Goal: Communication & Community: Answer question/provide support

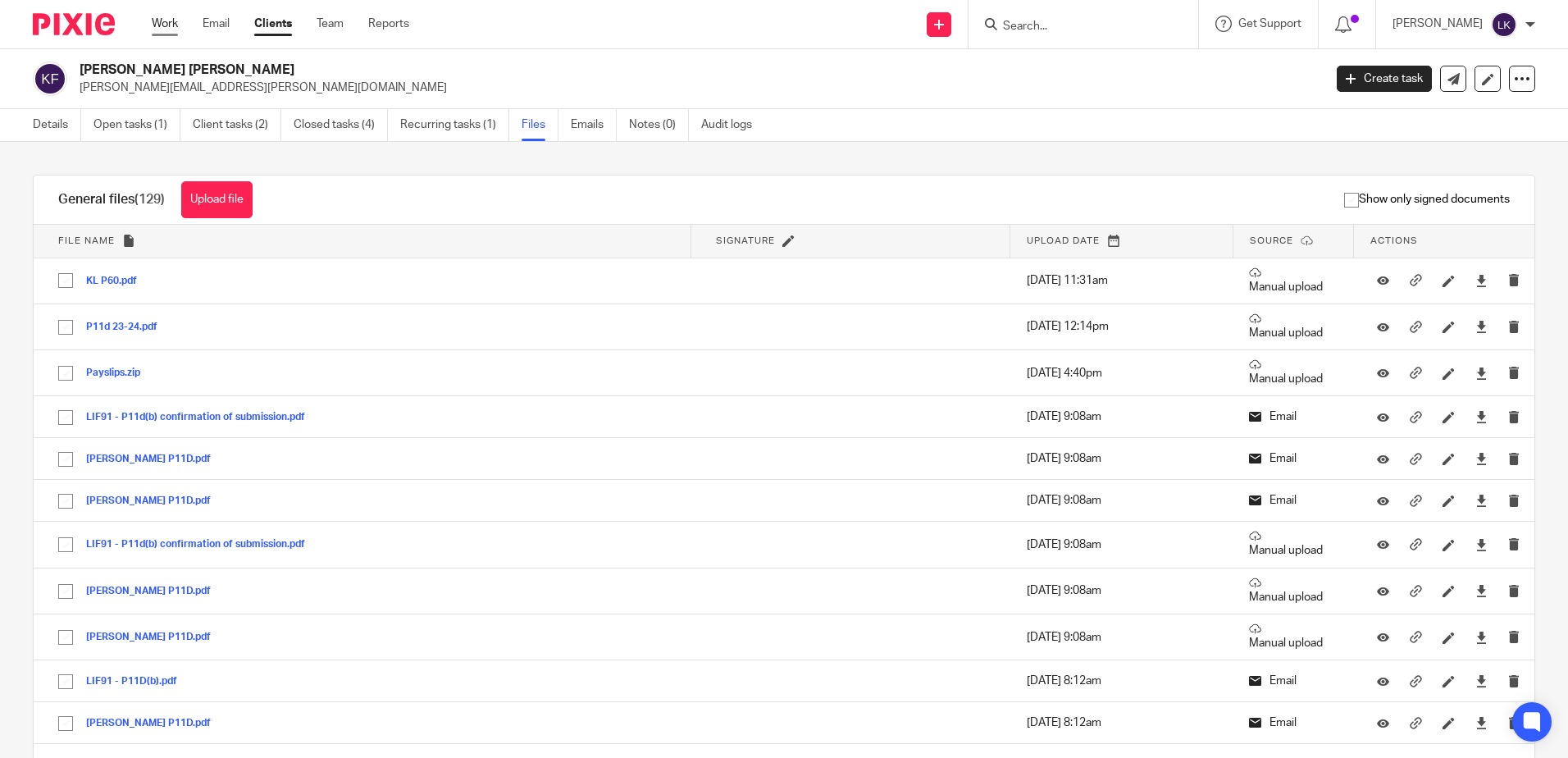
click at [159, 21] on link "Work" at bounding box center [165, 24] width 26 height 17
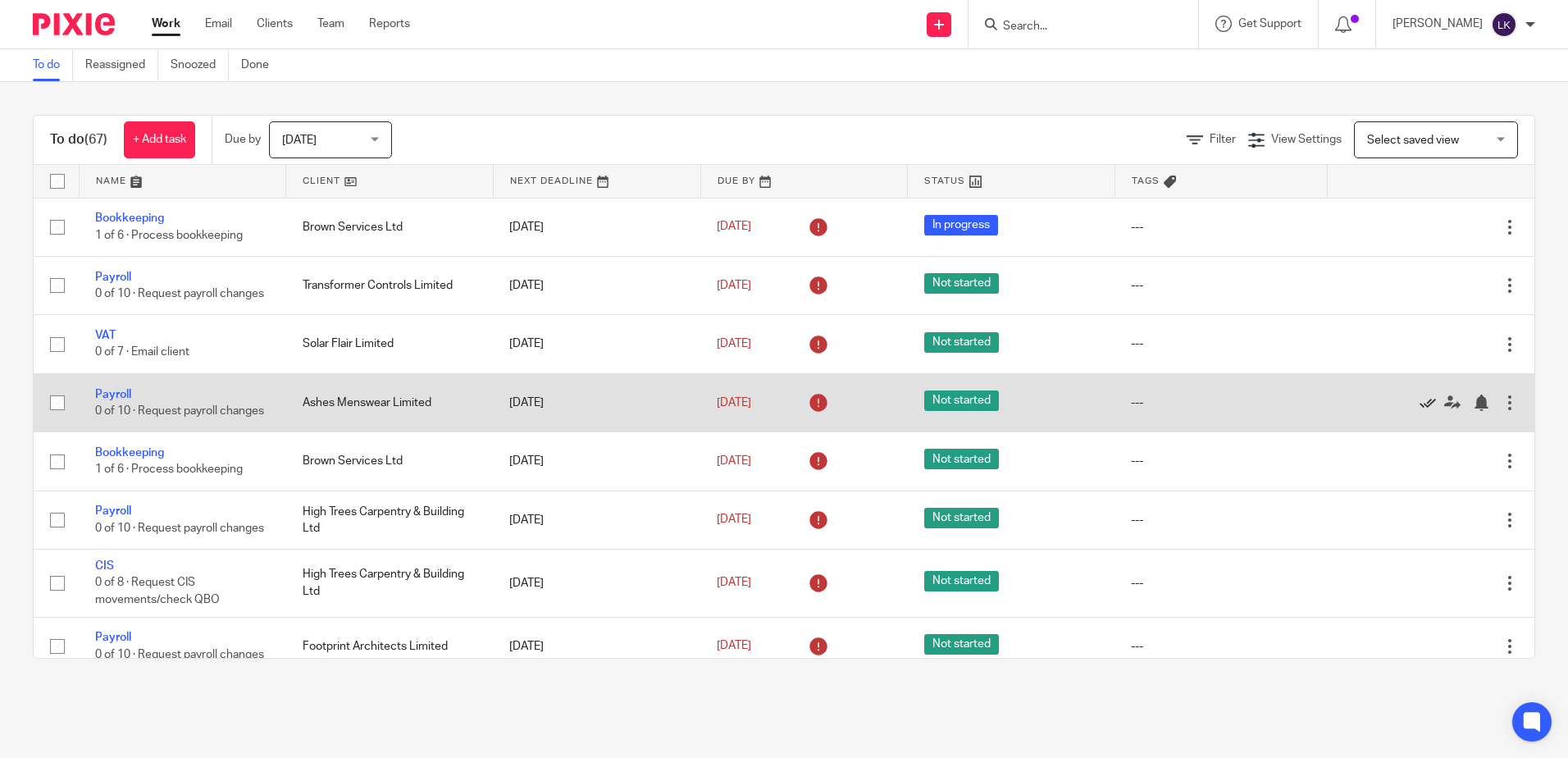
click at [1419, 410] on icon at bounding box center [1427, 403] width 17 height 17
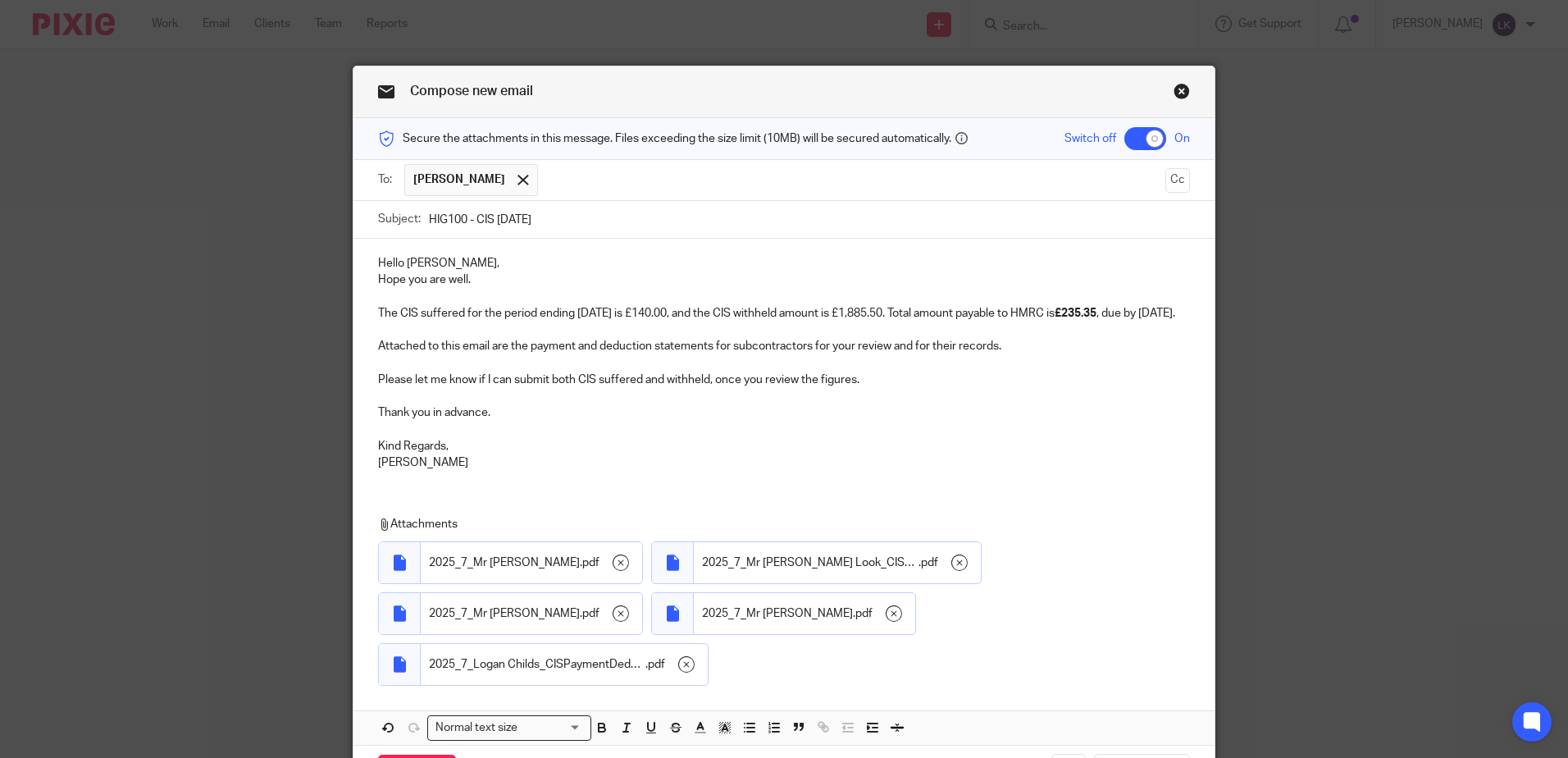
scroll to position [106, 0]
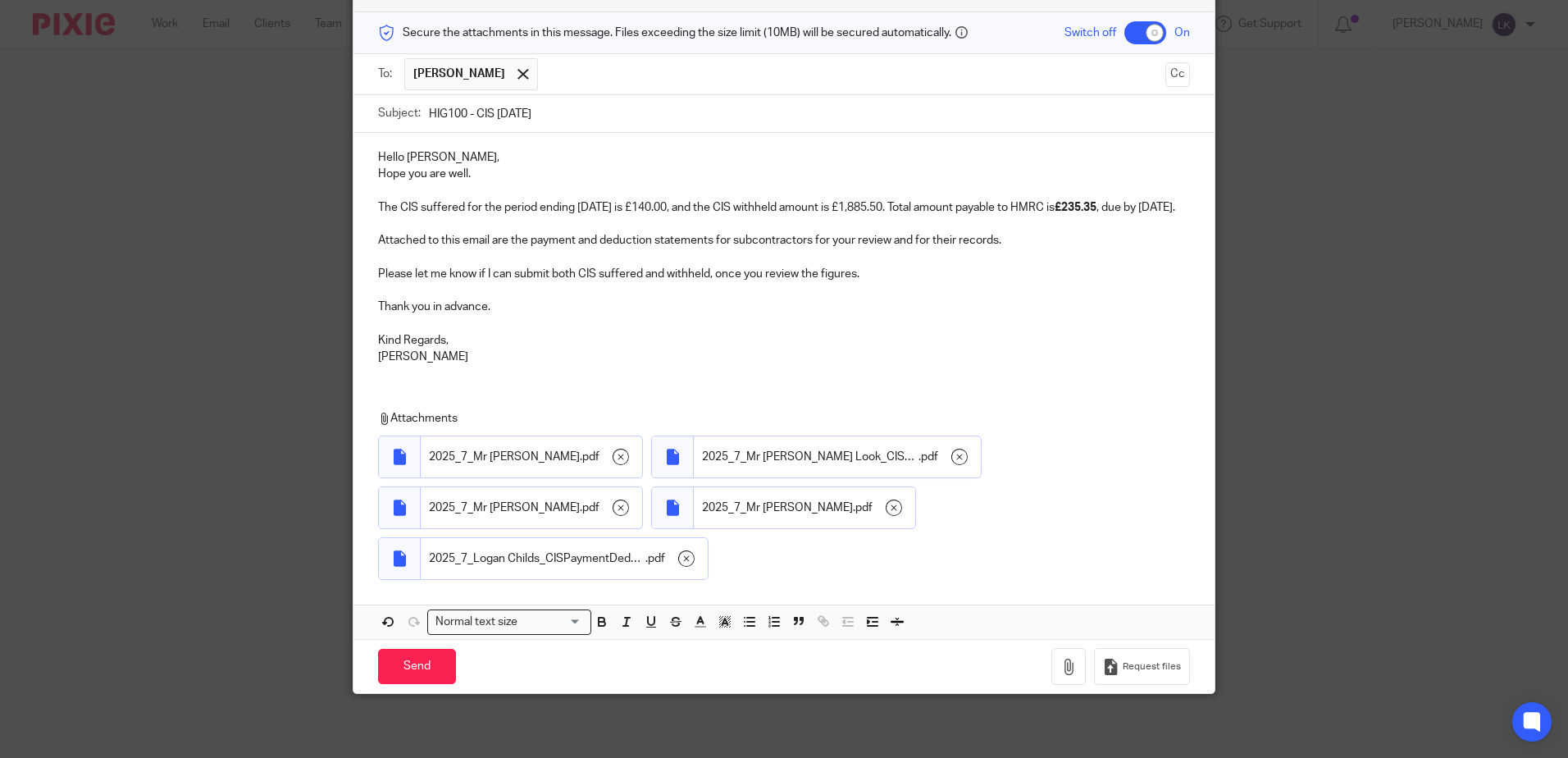
click at [908, 206] on p "The CIS suffered for the period ending [DATE] is £140.00, and the CIS withheld …" at bounding box center [784, 207] width 812 height 17
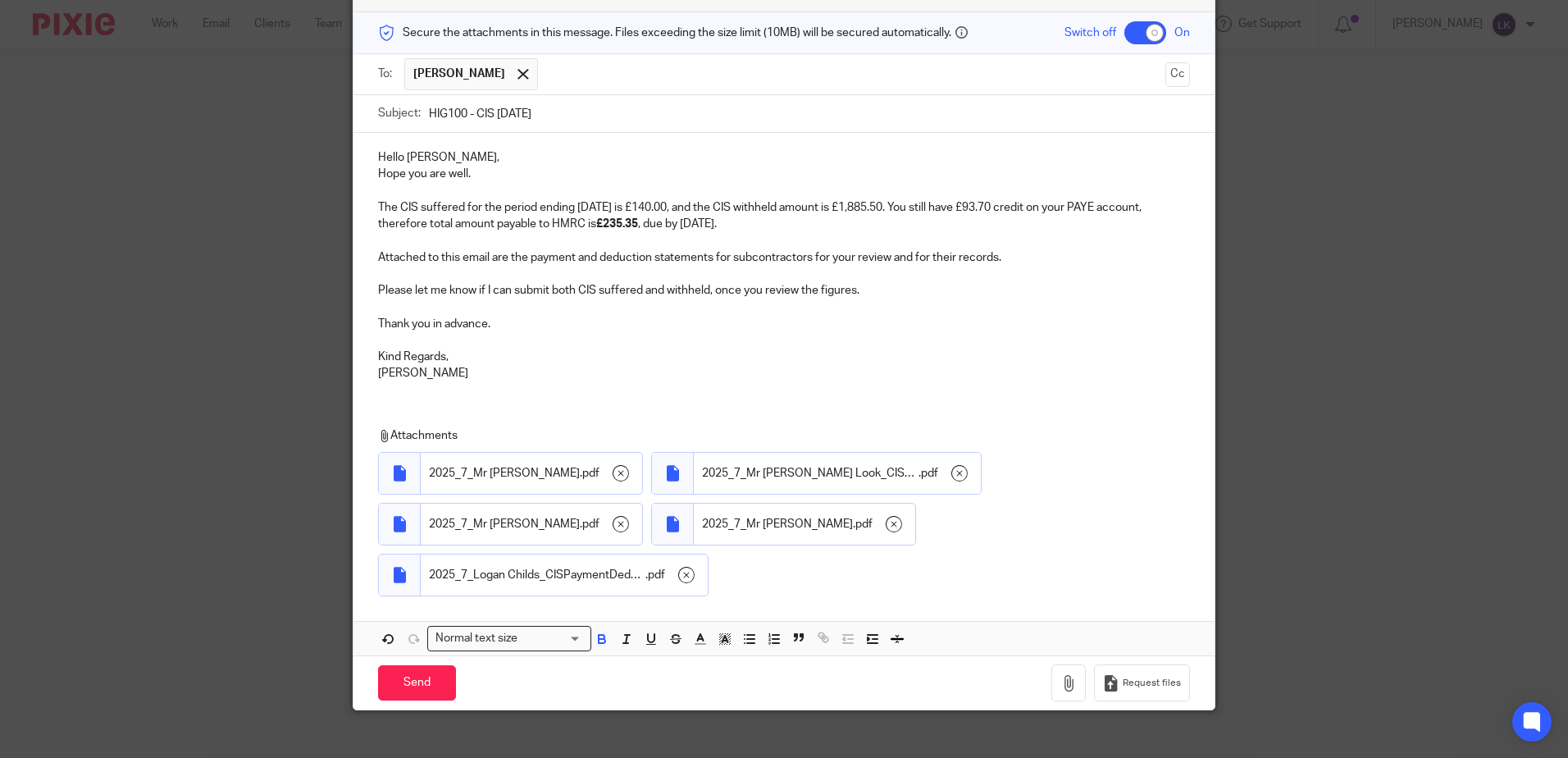
click at [632, 219] on strong "£235.35" at bounding box center [617, 224] width 42 height 12
click at [797, 226] on p "The CIS suffered for the period ending 5th August is £140.00, and the CIS withh…" at bounding box center [784, 215] width 812 height 33
click at [517, 76] on span at bounding box center [522, 73] width 11 height 11
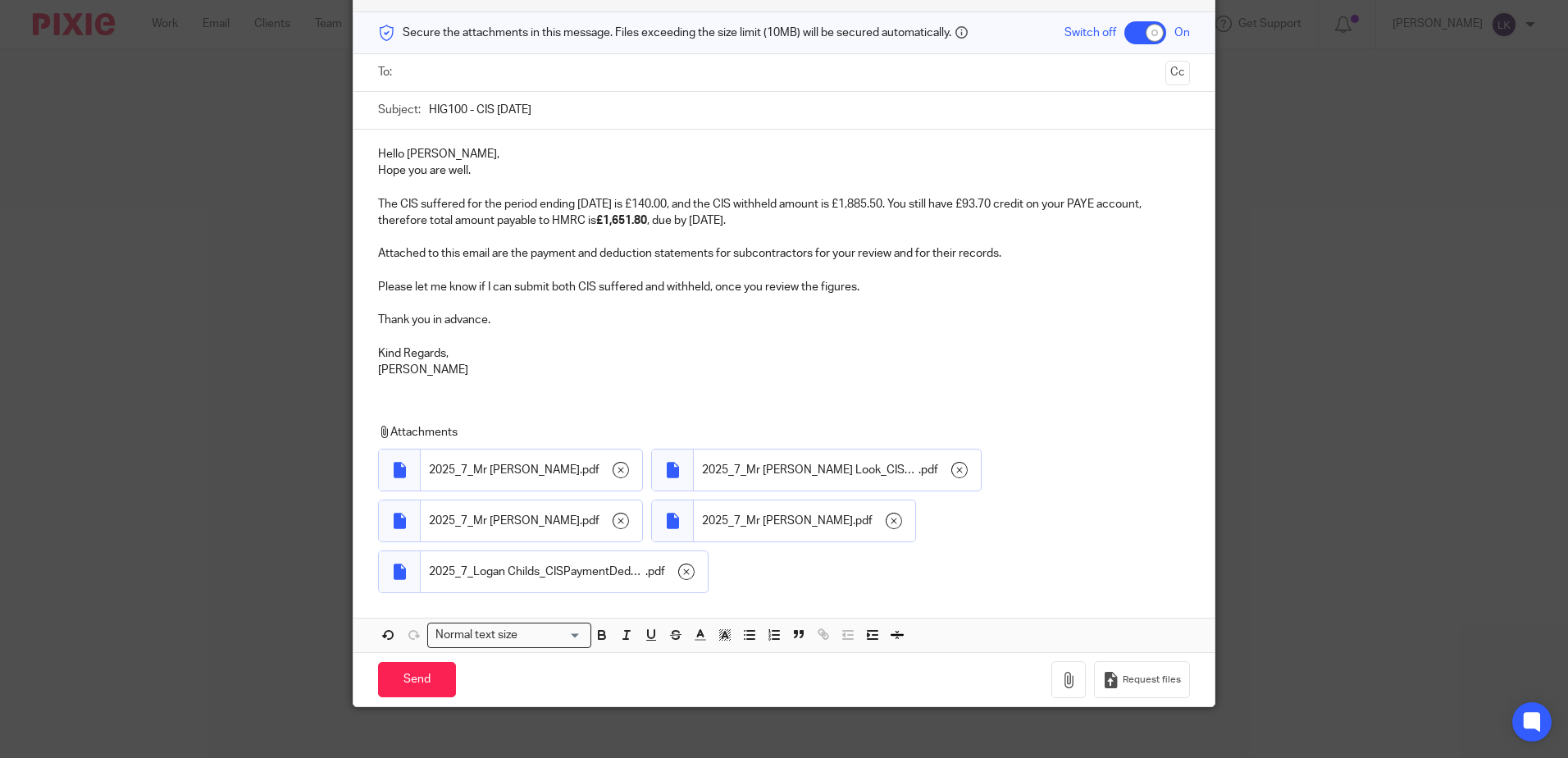
click at [486, 73] on input "text" at bounding box center [783, 71] width 749 height 19
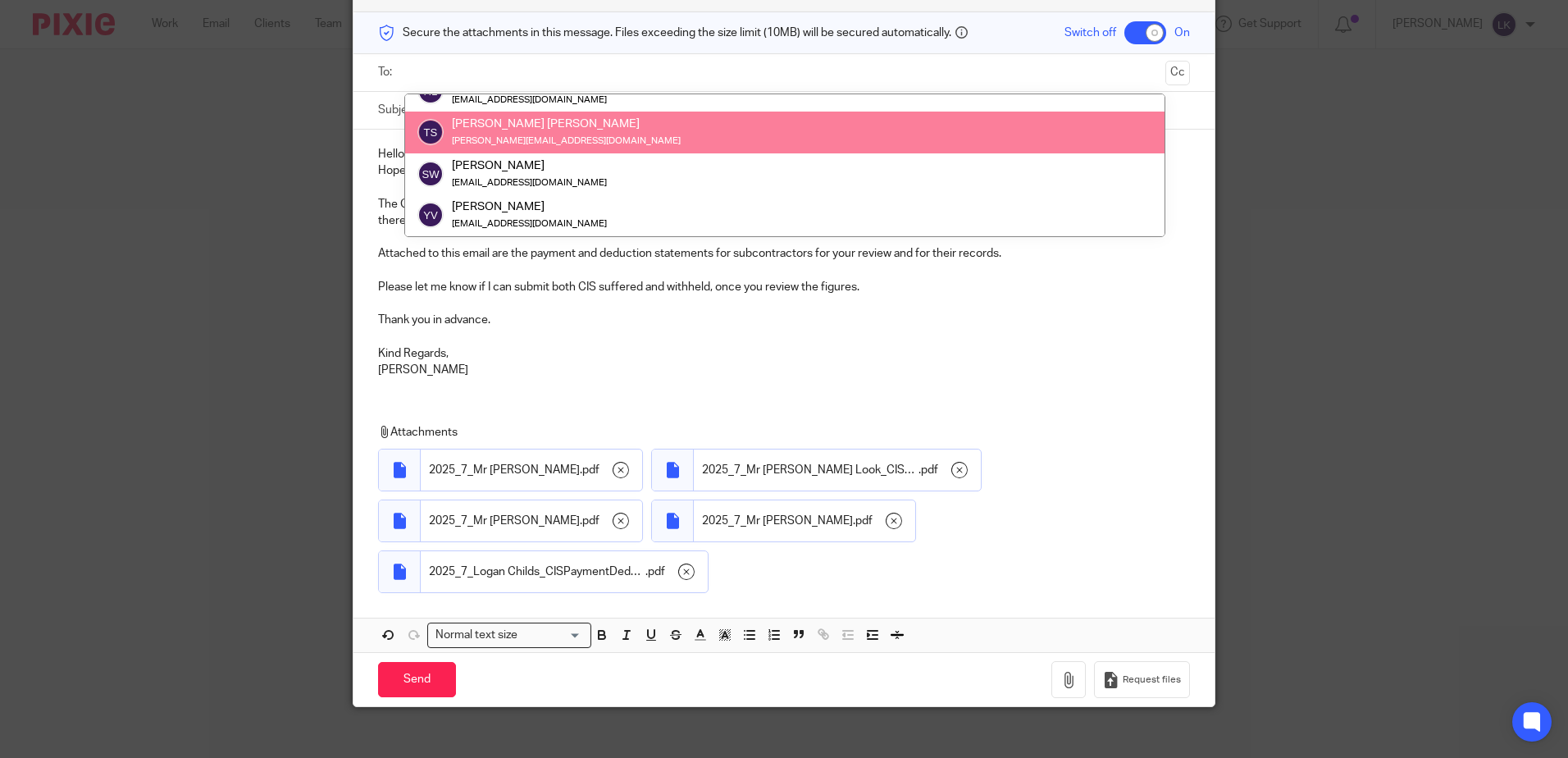
scroll to position [0, 0]
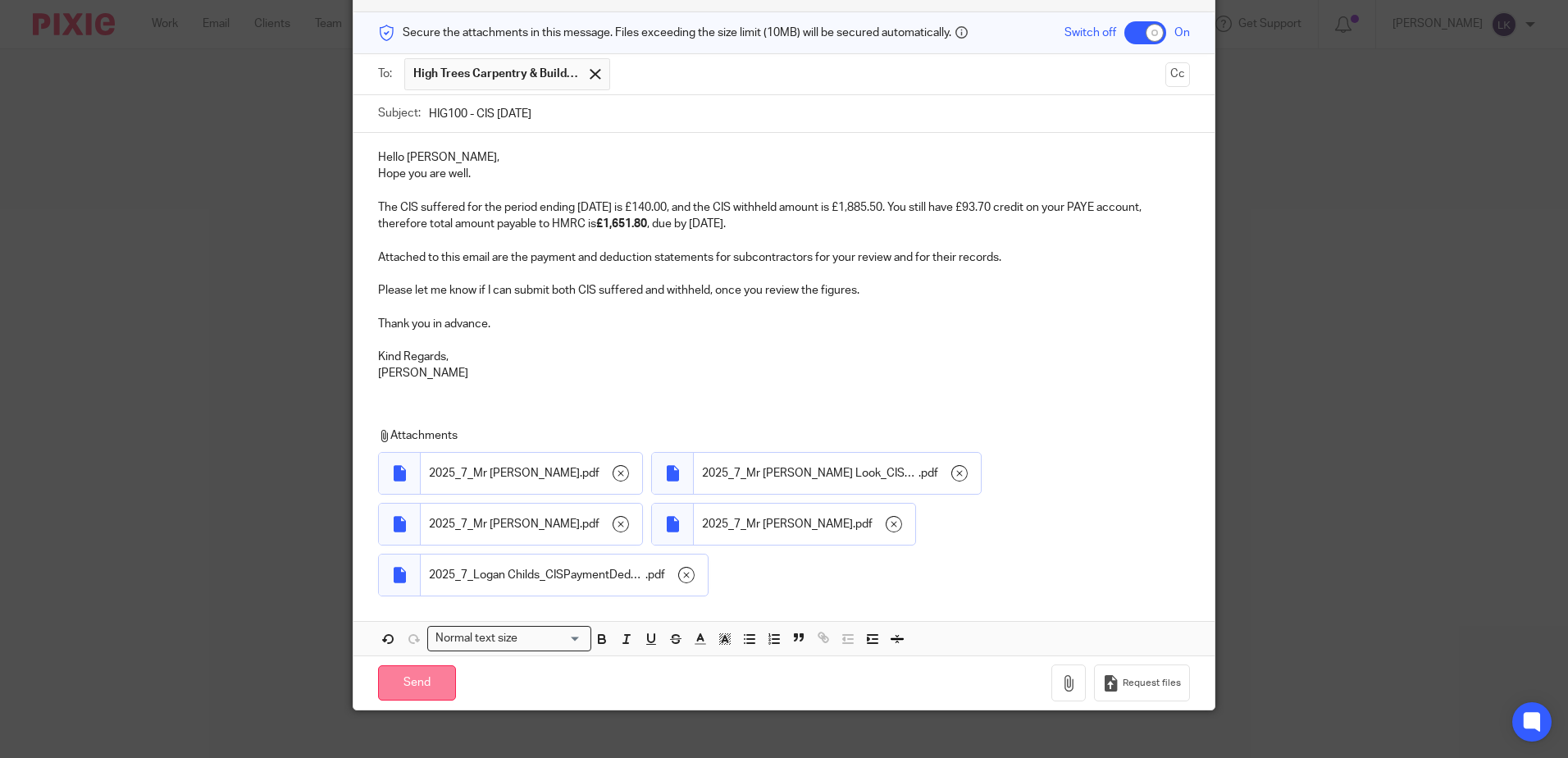
click at [411, 681] on input "Send" at bounding box center [417, 683] width 78 height 35
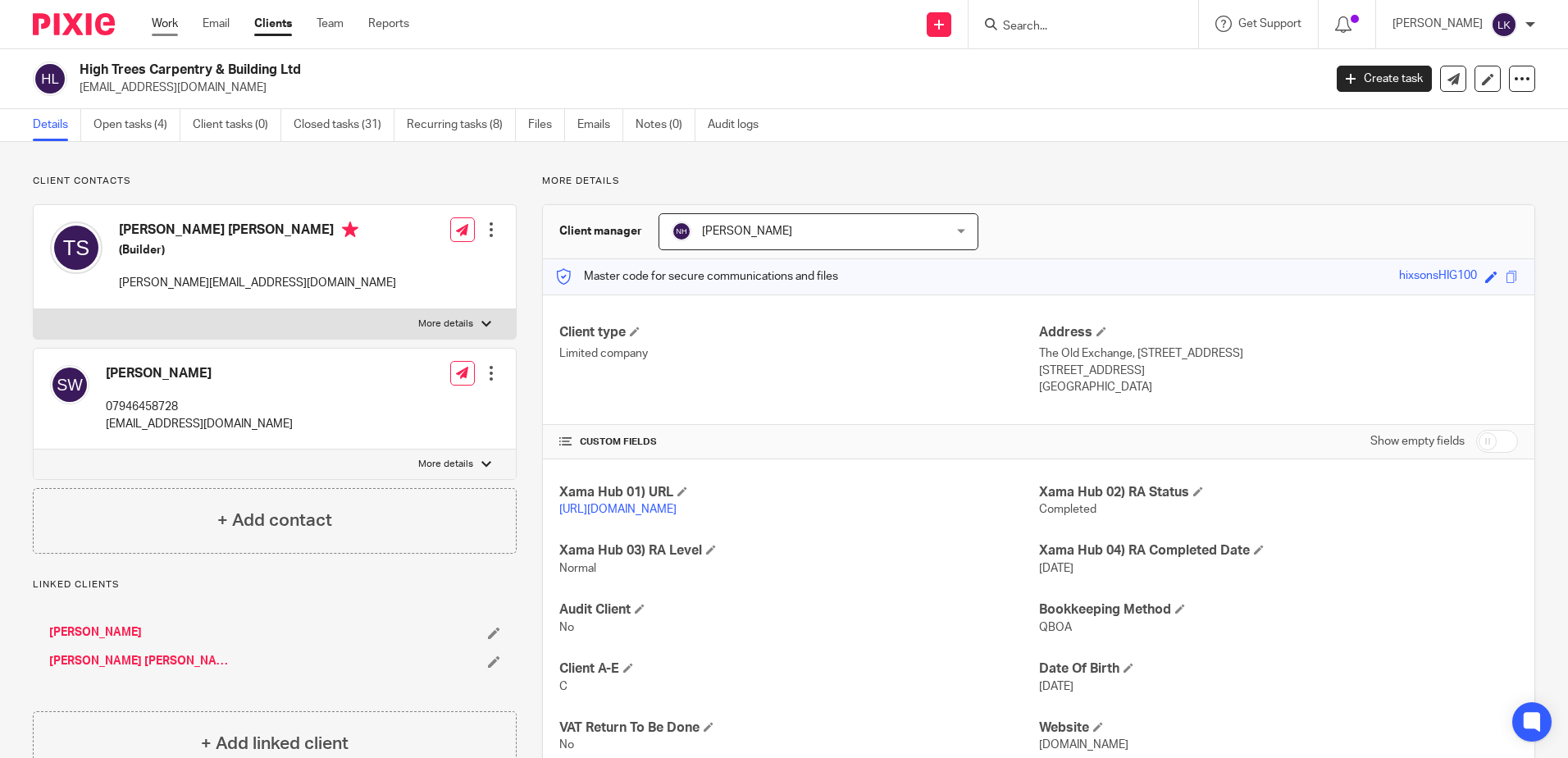
click at [166, 19] on link "Work" at bounding box center [165, 24] width 26 height 17
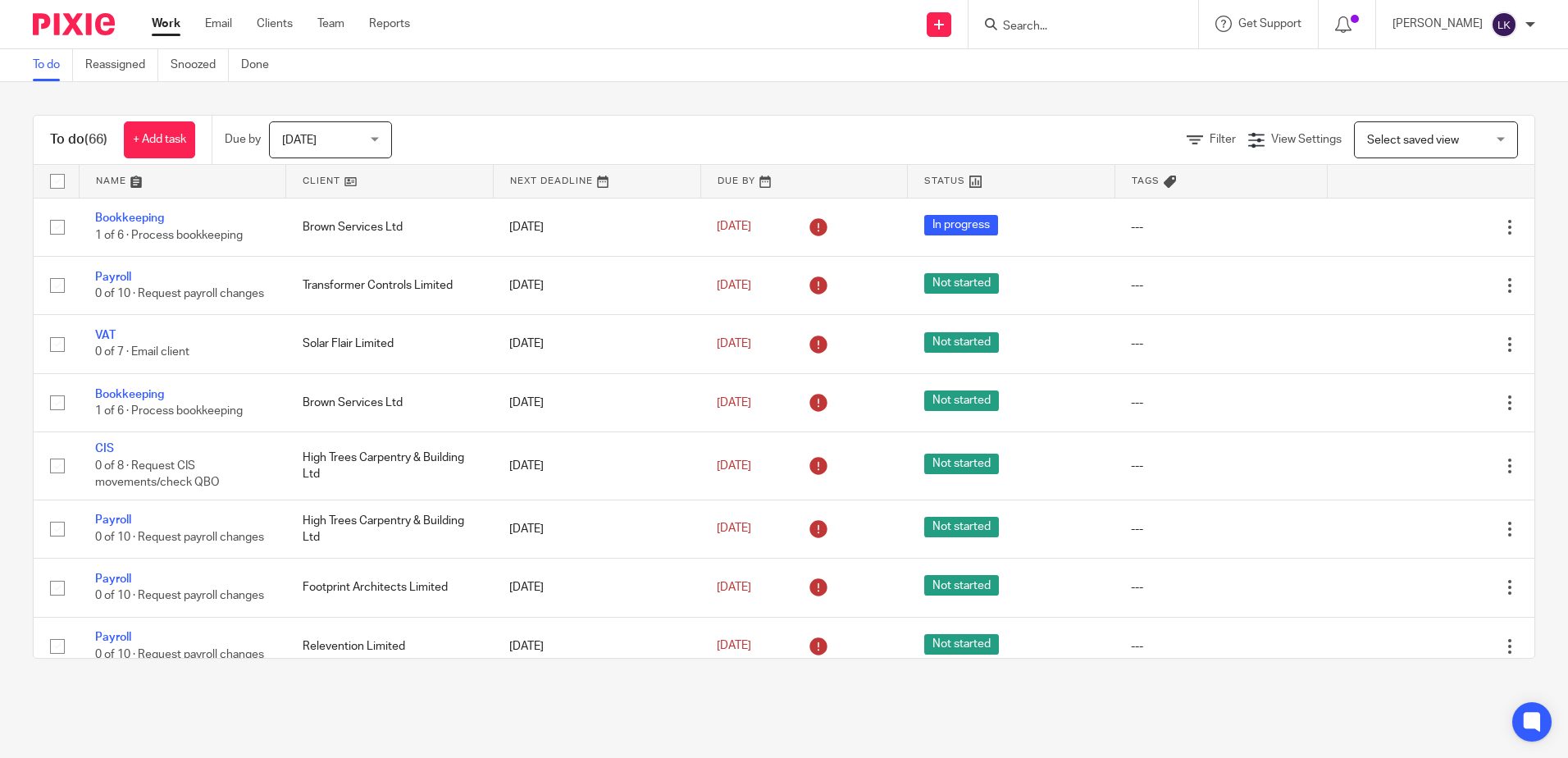
click at [559, 20] on div "Send new email Create task Add client Request signature Get Support Contact via…" at bounding box center [1001, 24] width 1133 height 48
